Goal: Information Seeking & Learning: Find specific fact

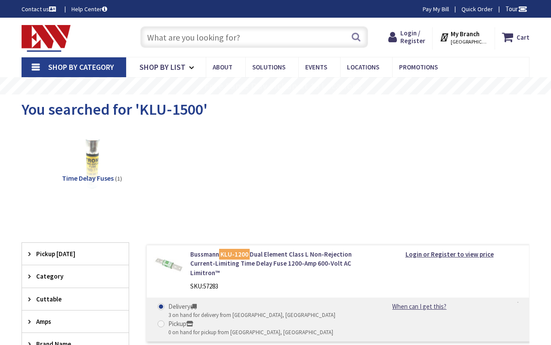
type input "[STREET_ADDRESS][PERSON_NAME]"
